Goal: Transaction & Acquisition: Purchase product/service

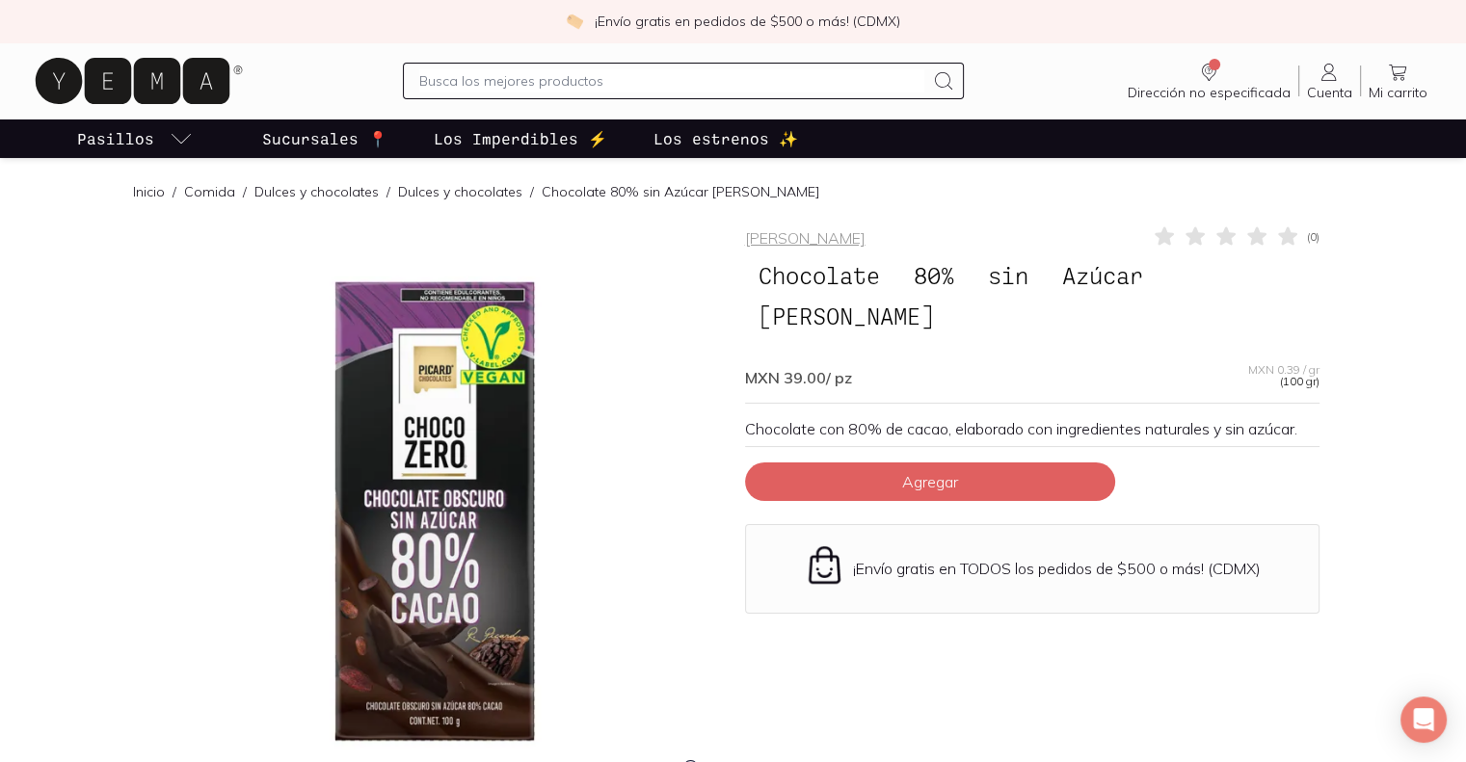
click at [442, 195] on link "Dulces y chocolates" at bounding box center [460, 191] width 124 height 17
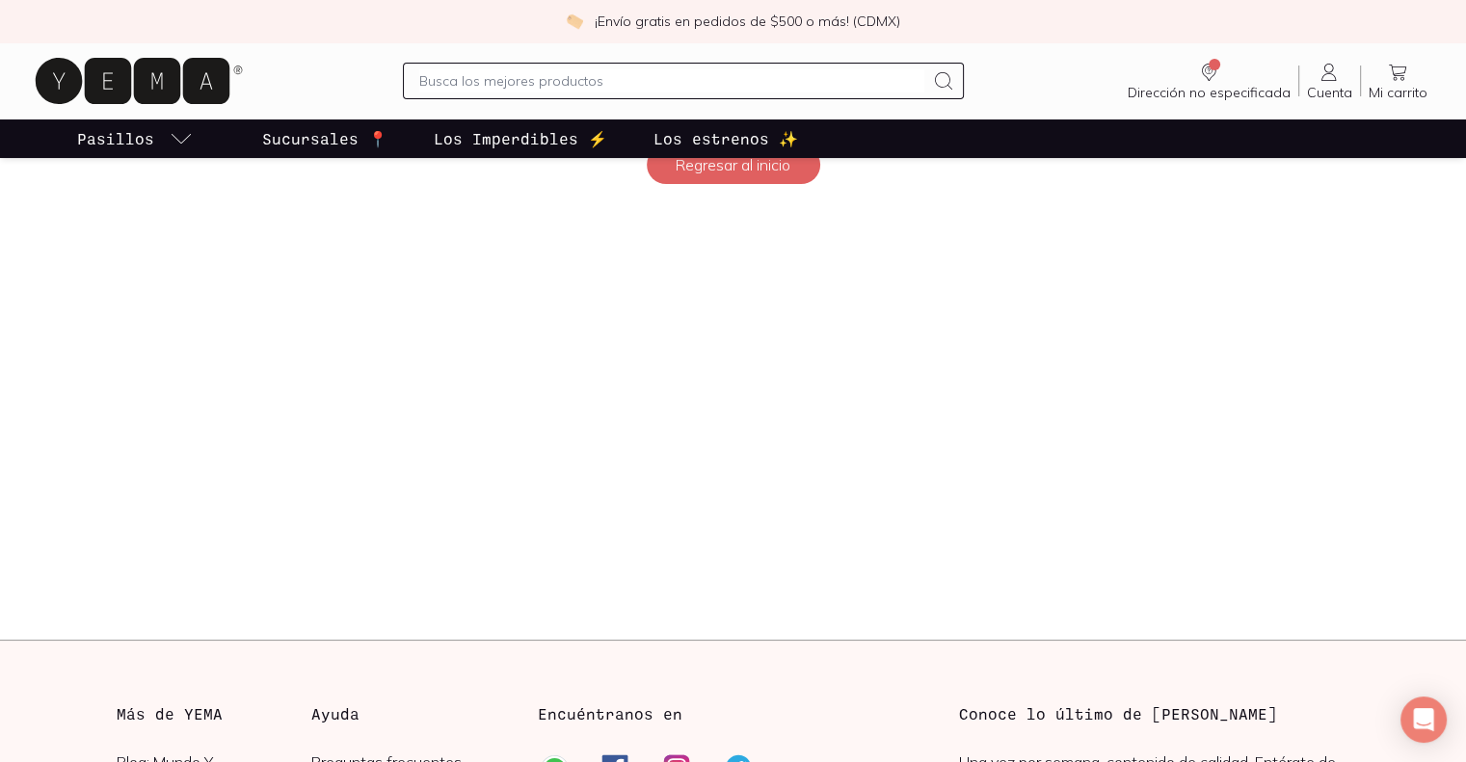
scroll to position [29, 0]
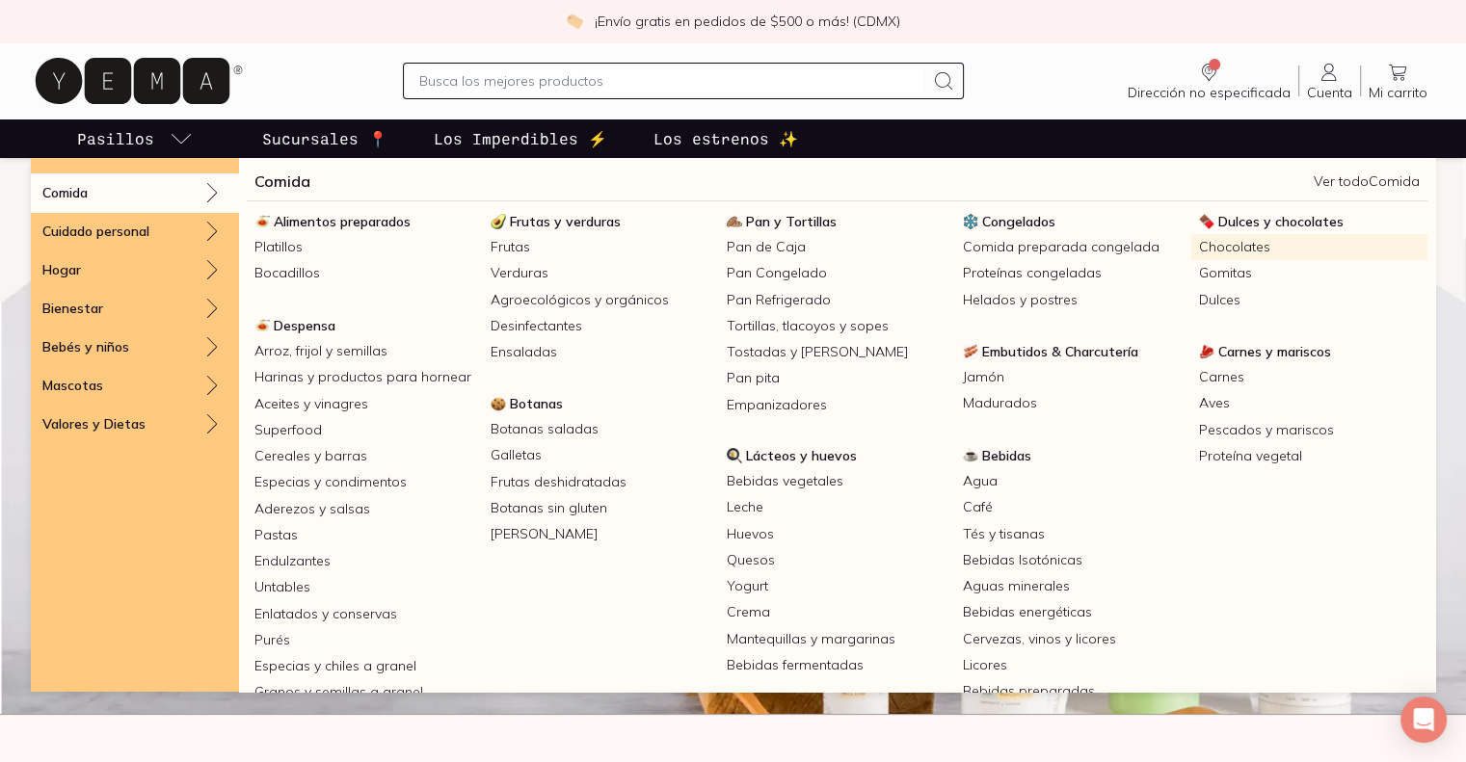
click at [1210, 250] on link "Chocolates" at bounding box center [1309, 247] width 236 height 26
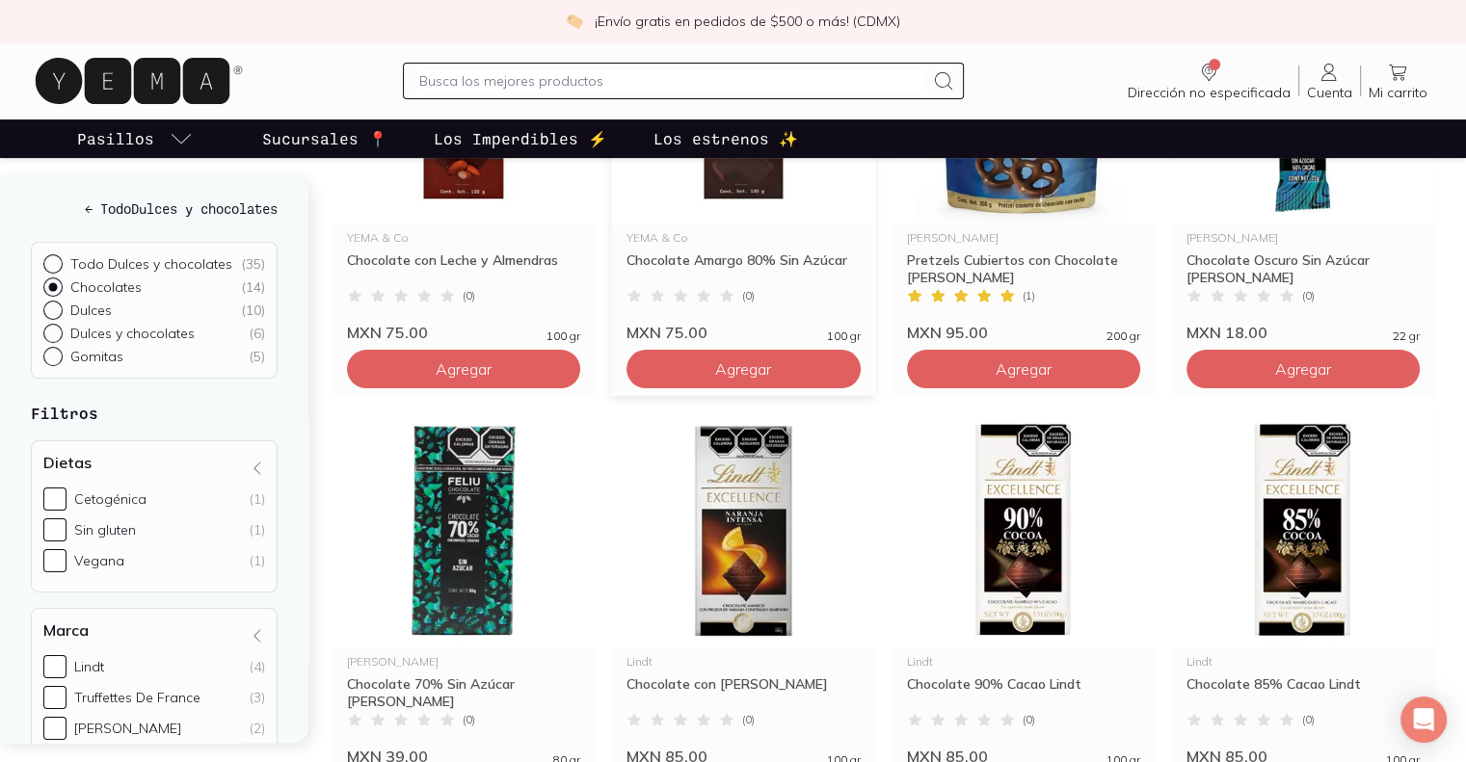
scroll to position [407, 0]
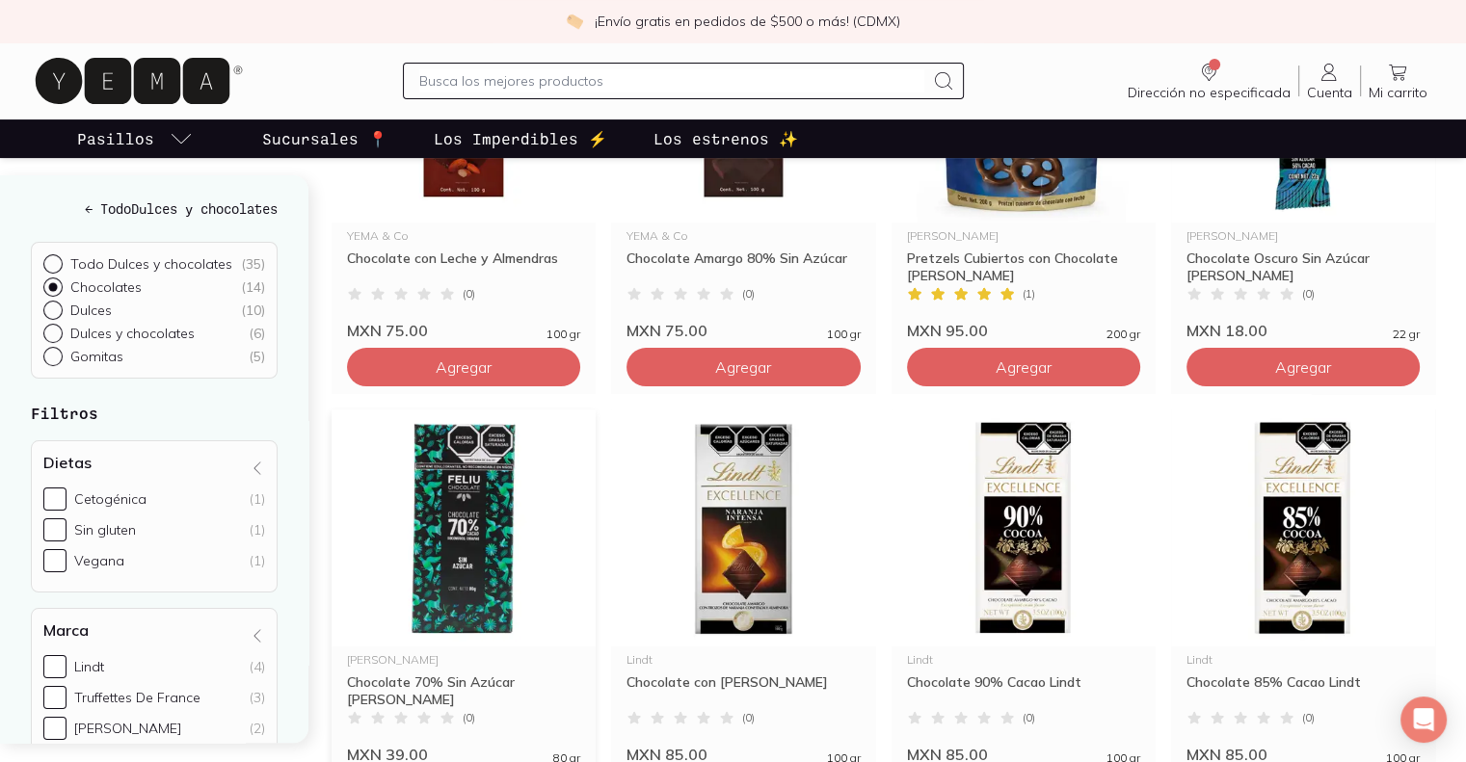
click at [490, 518] on img at bounding box center [464, 528] width 264 height 237
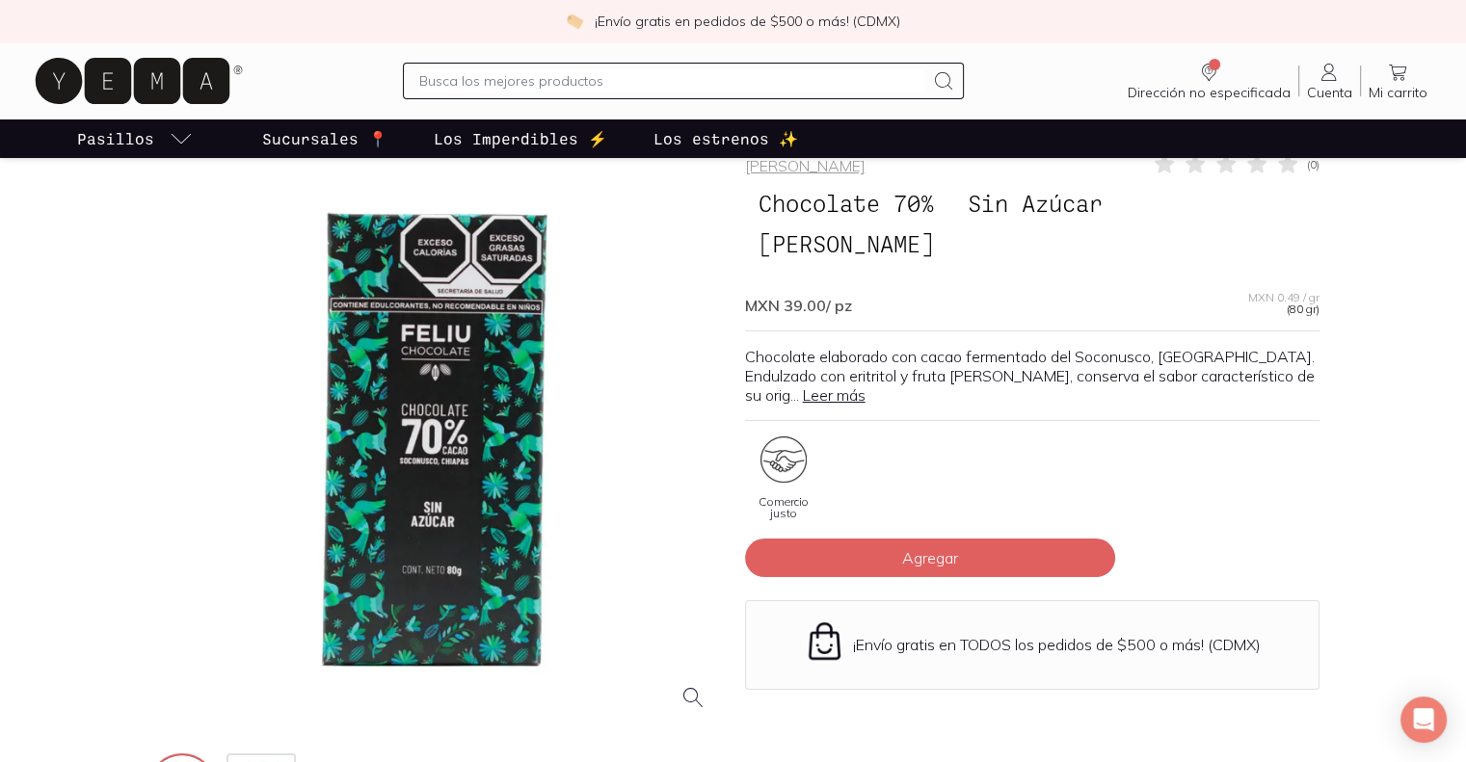
scroll to position [75, 0]
